Goal: Use online tool/utility

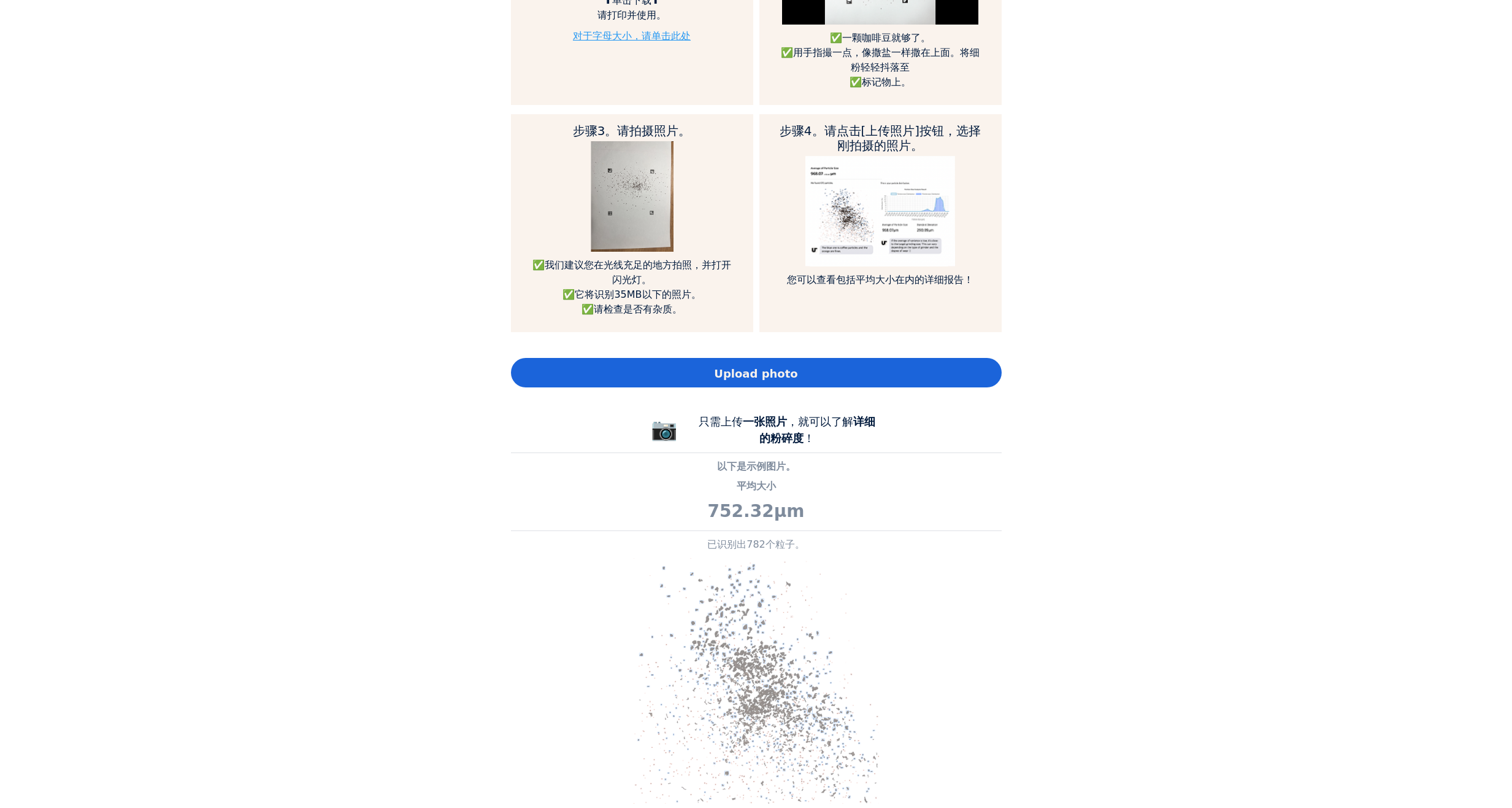
scroll to position [798, 0]
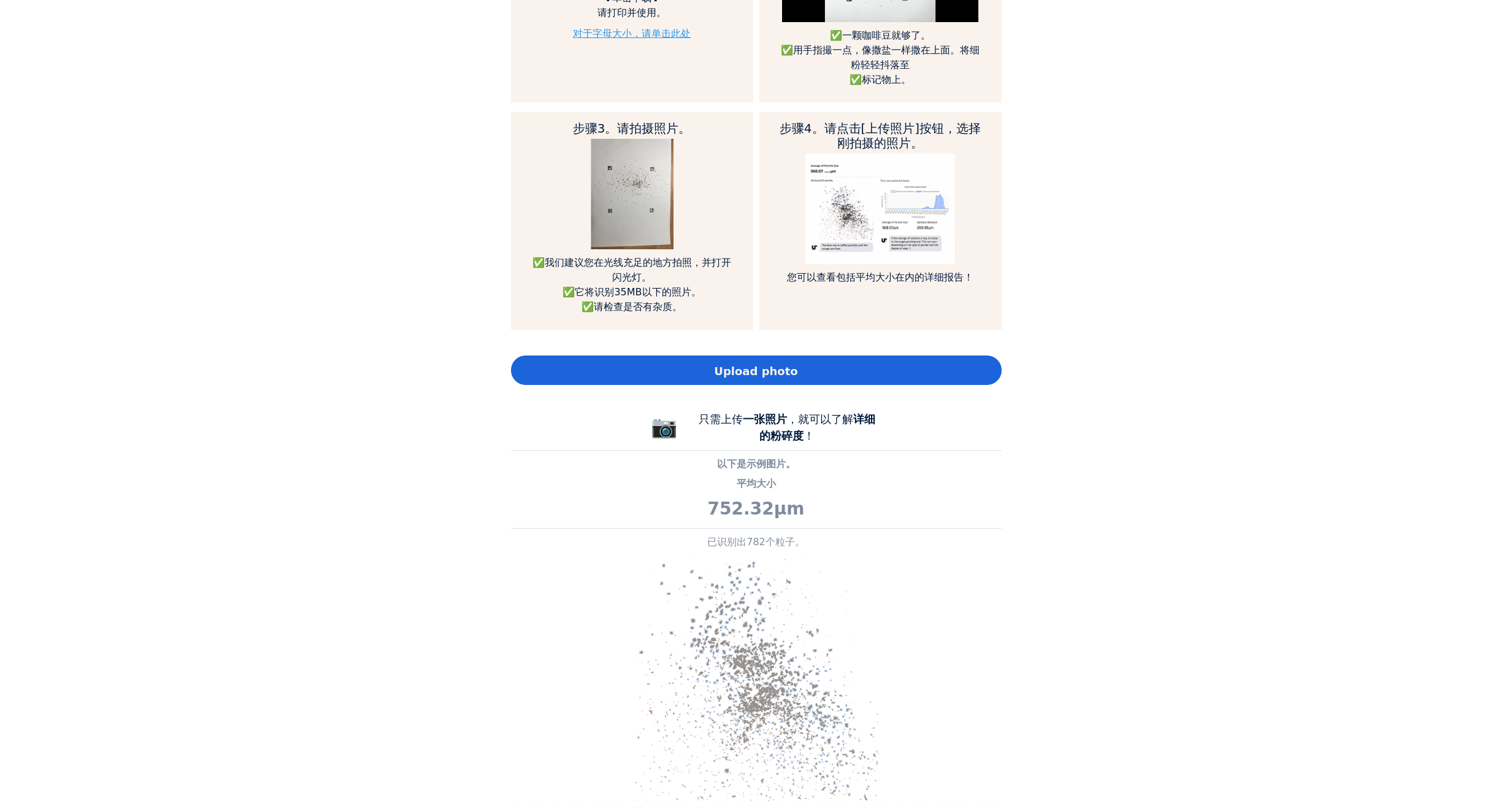
click at [632, 372] on div "Upload photo" at bounding box center [756, 370] width 490 height 29
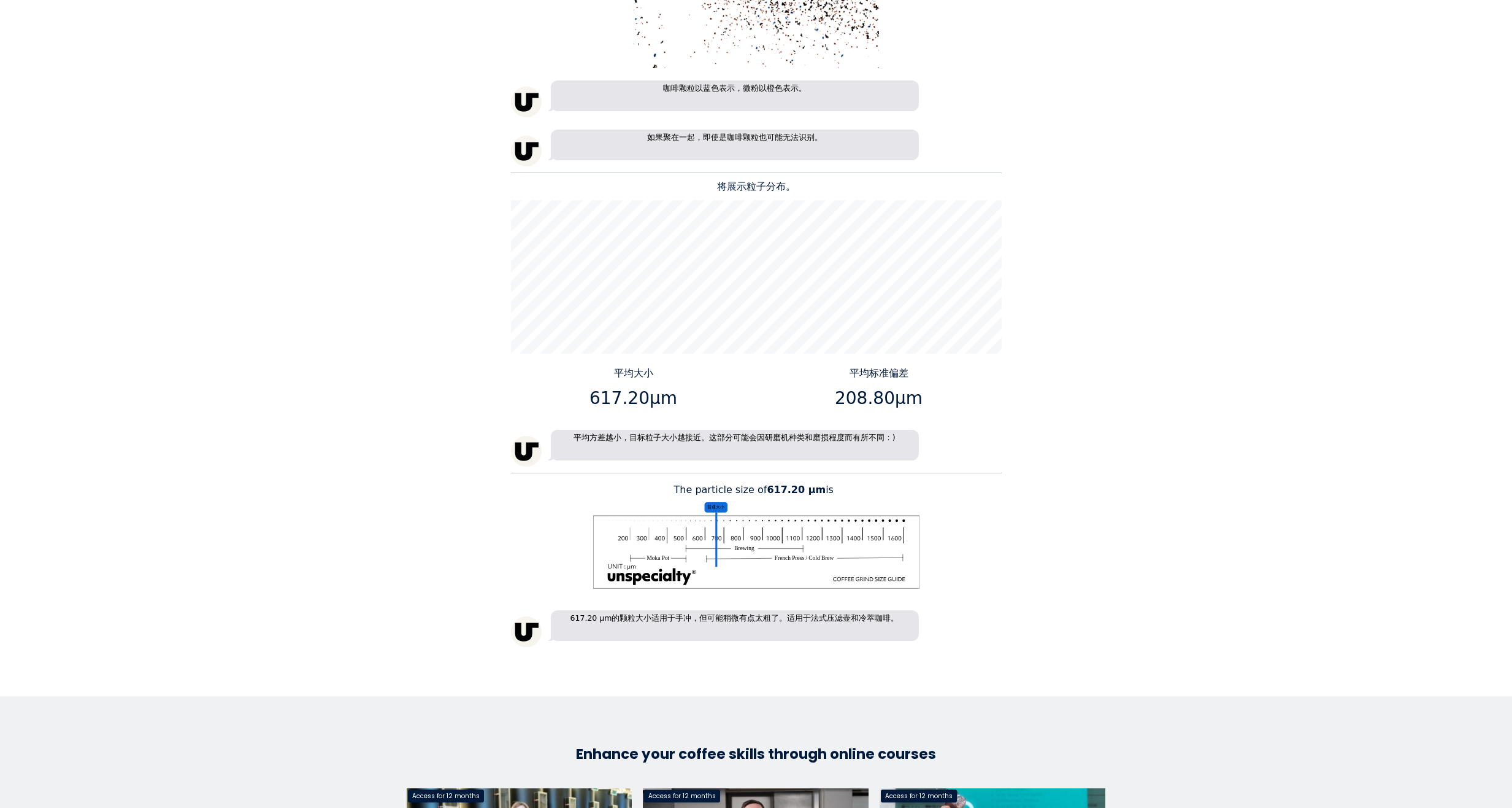
scroll to position [1550, 0]
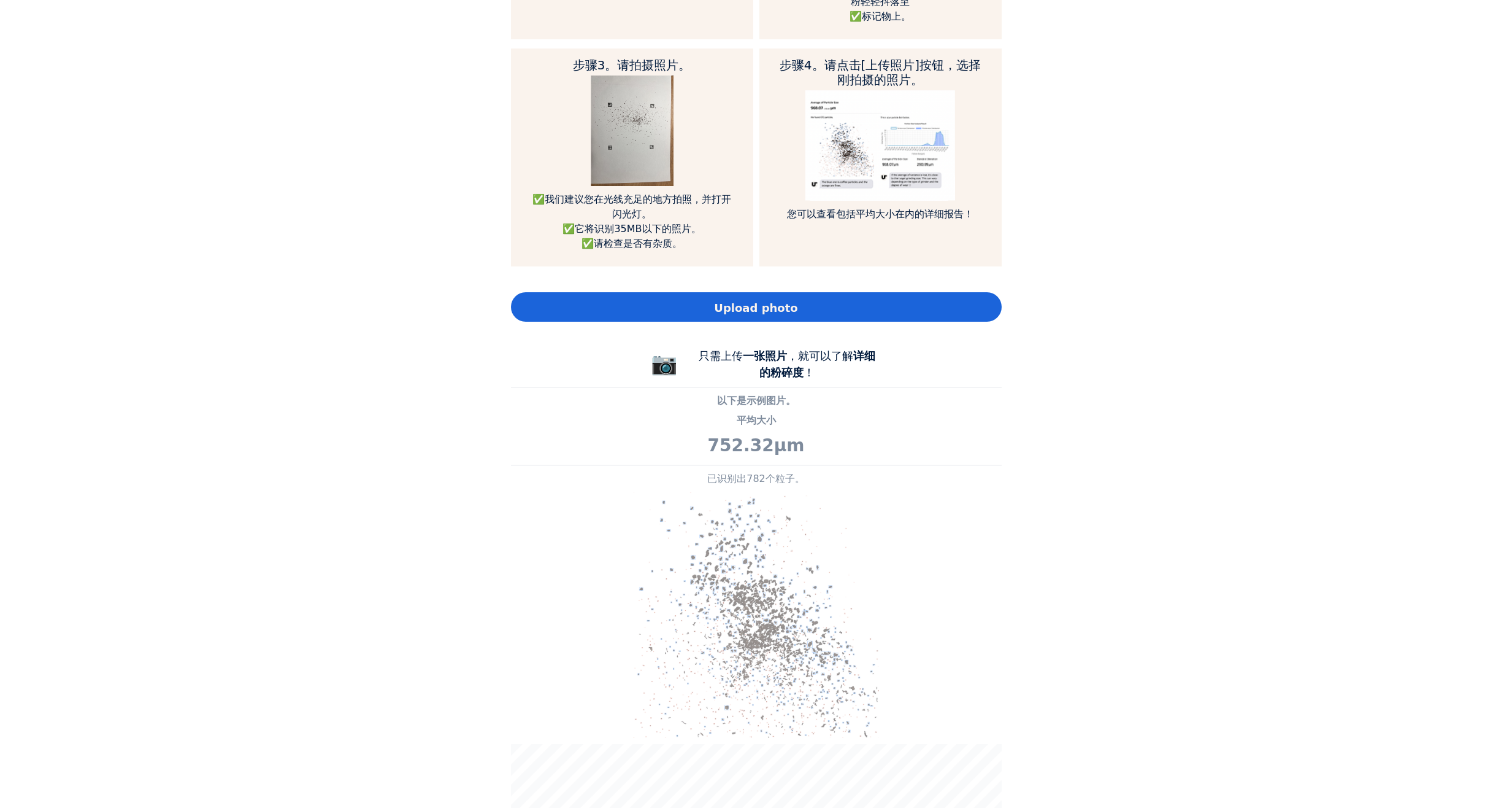
scroll to position [859, 0]
click at [802, 313] on div "Upload photo" at bounding box center [756, 309] width 490 height 29
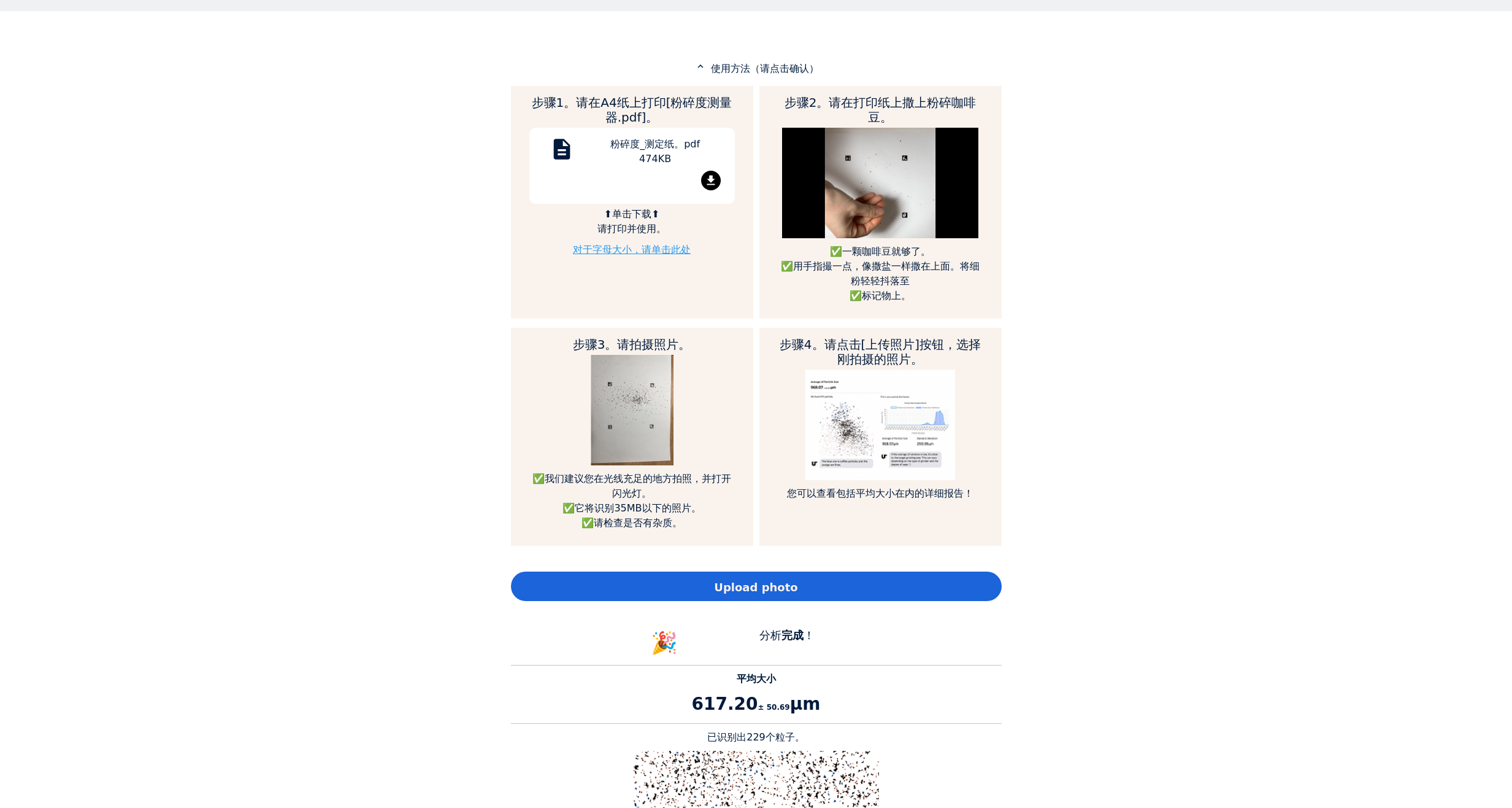
scroll to position [675, 0]
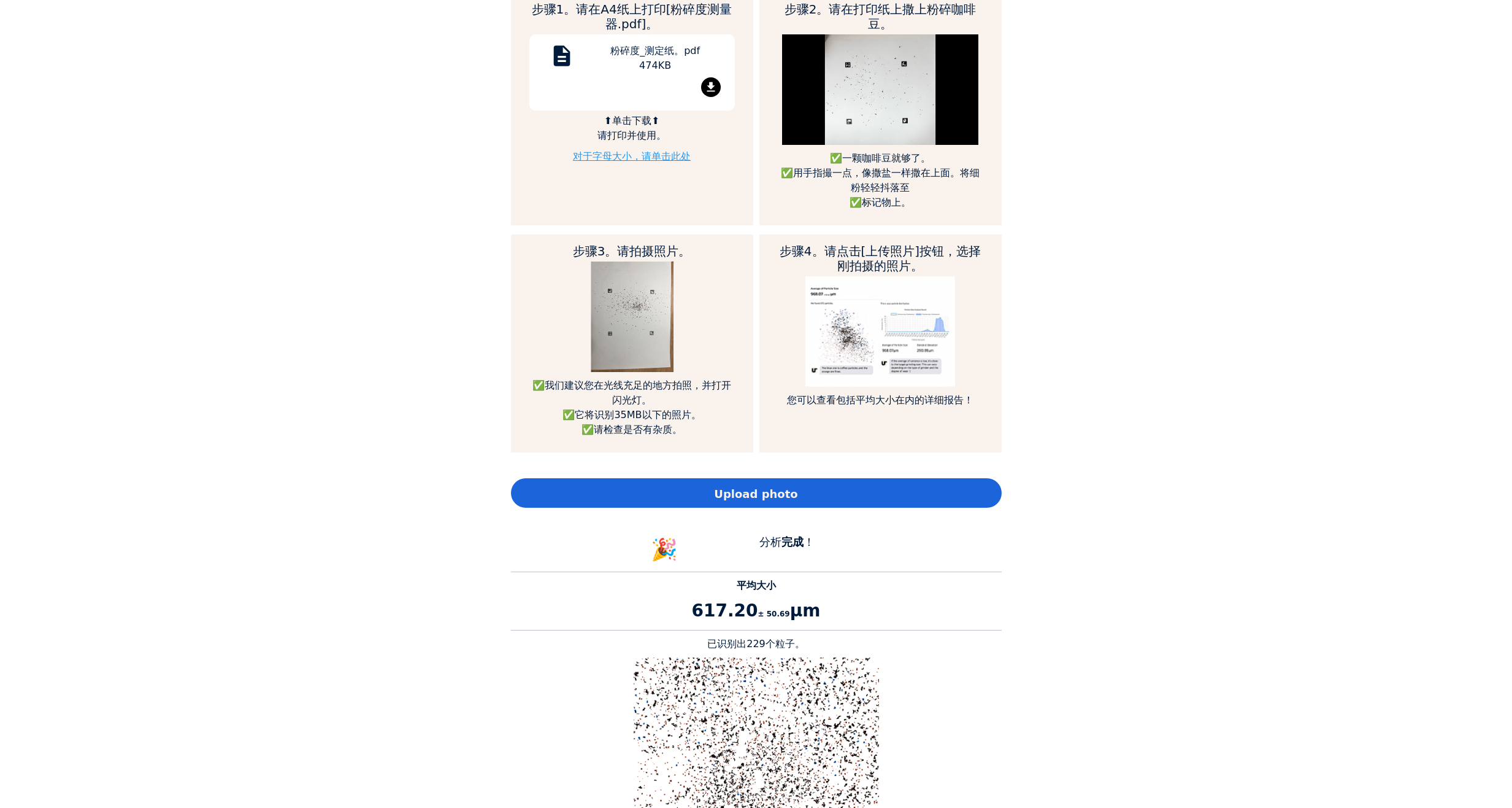
click at [794, 497] on div "Upload photo" at bounding box center [756, 493] width 490 height 29
click at [403, 506] on div "Home Courses About us Tools Sign in" at bounding box center [756, 404] width 1512 height 808
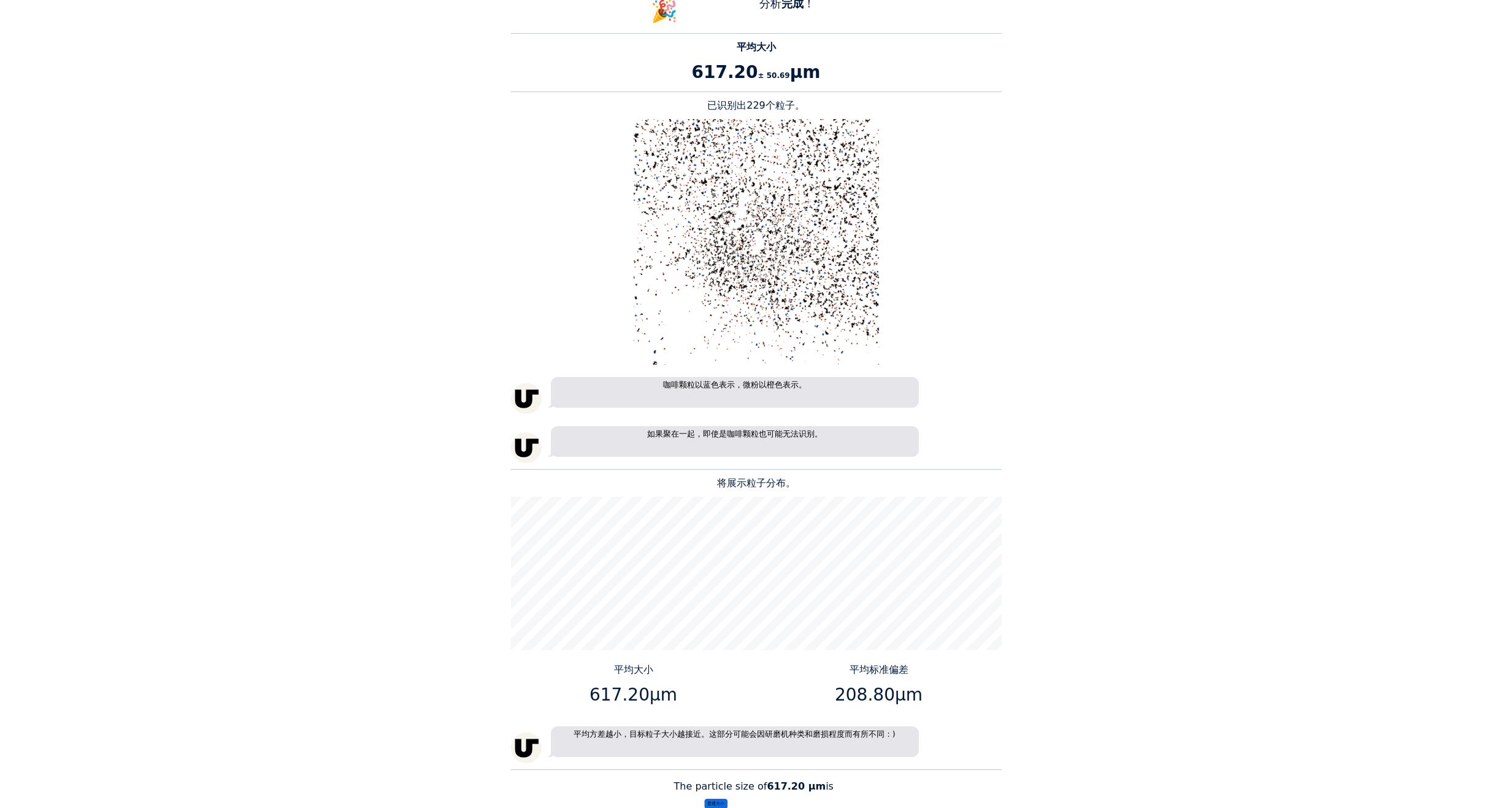
scroll to position [1473, 0]
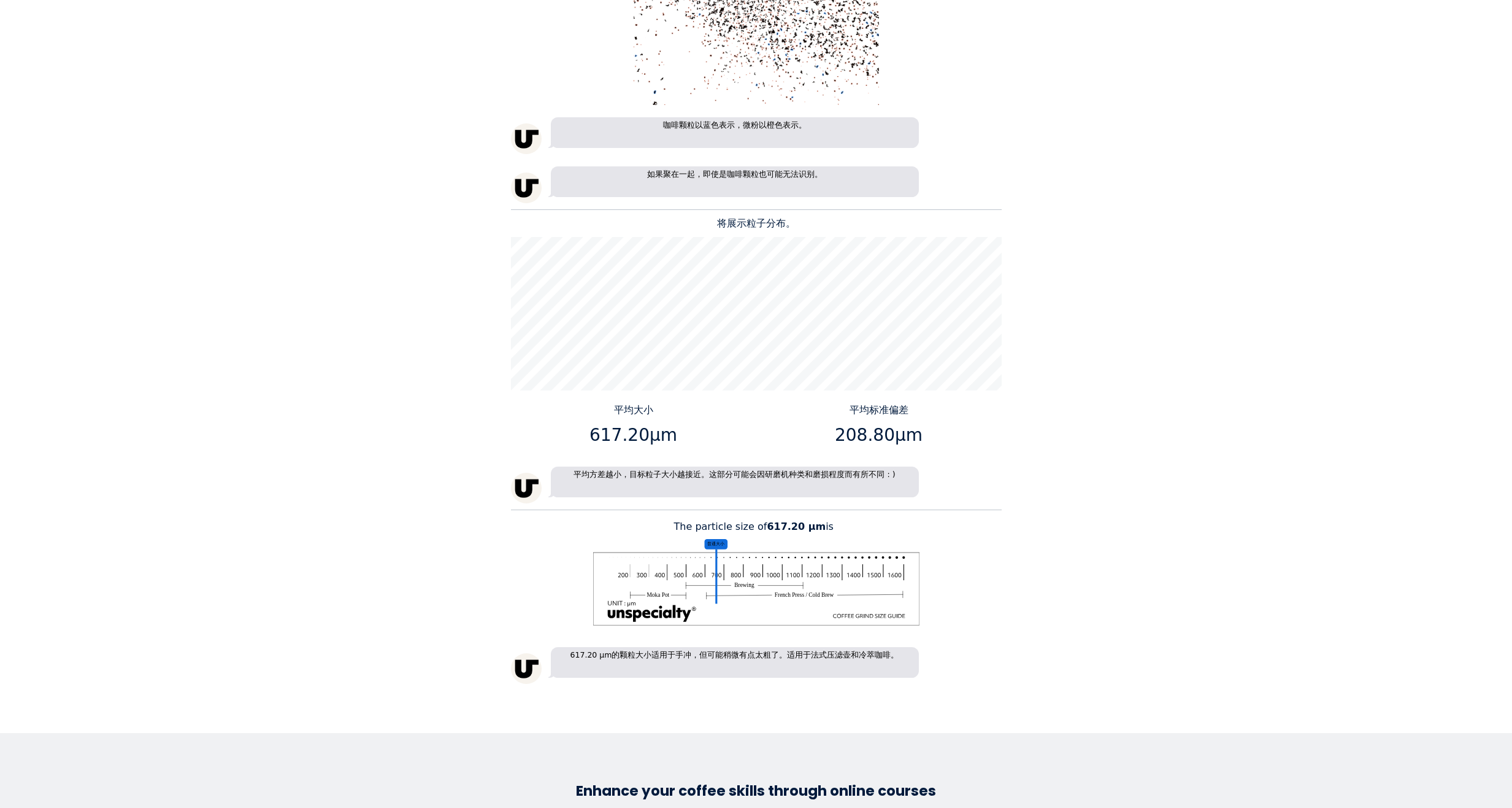
click at [1071, 565] on div "Home Courses About us Tools Sign in" at bounding box center [756, 404] width 1512 height 808
click at [410, 475] on div "Home Courses About us Tools Sign in" at bounding box center [756, 404] width 1512 height 808
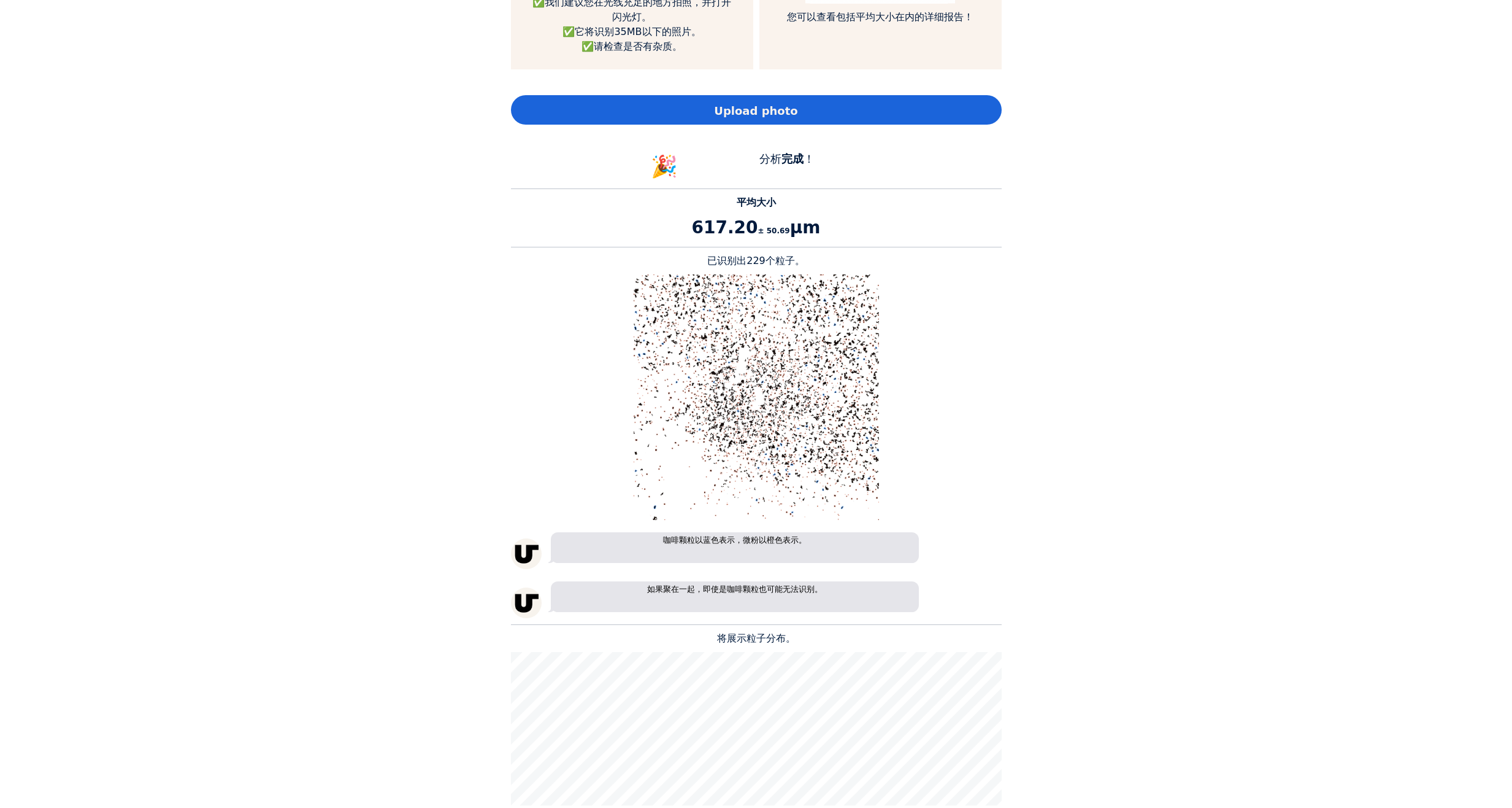
scroll to position [859, 0]
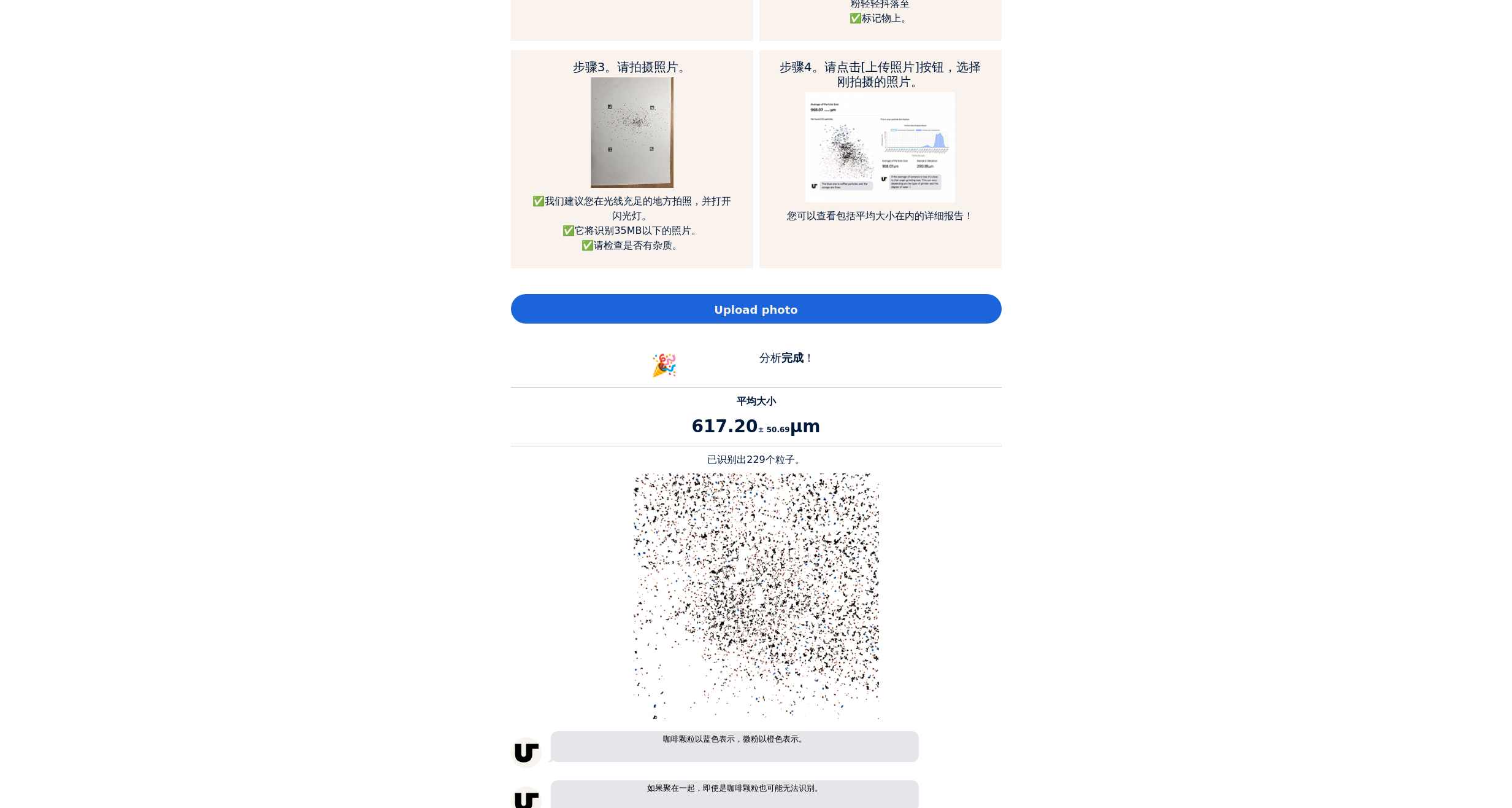
click at [778, 311] on span "Upload photo" at bounding box center [756, 309] width 84 height 17
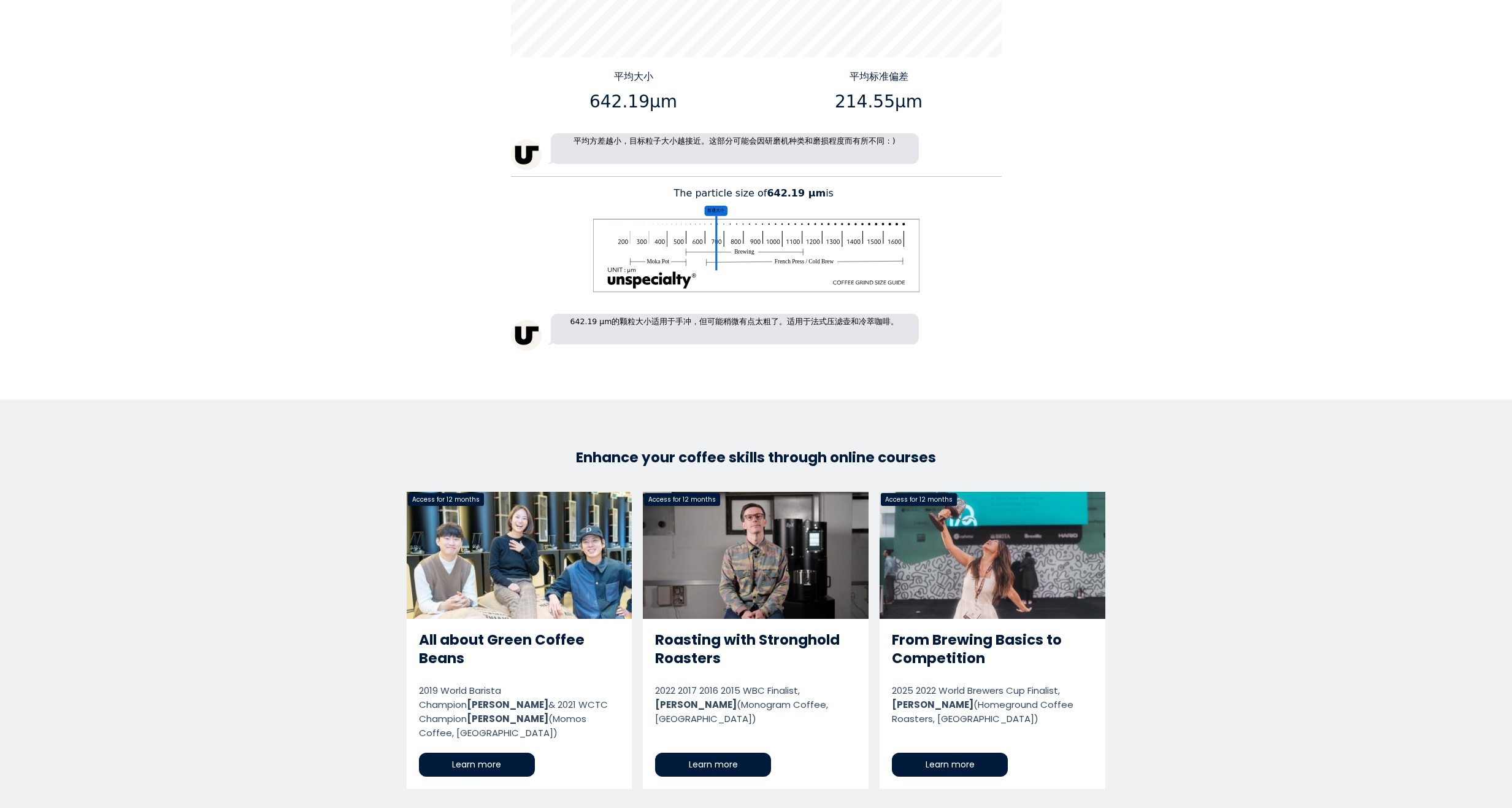
scroll to position [2175, 0]
